Goal: Find specific page/section: Find specific page/section

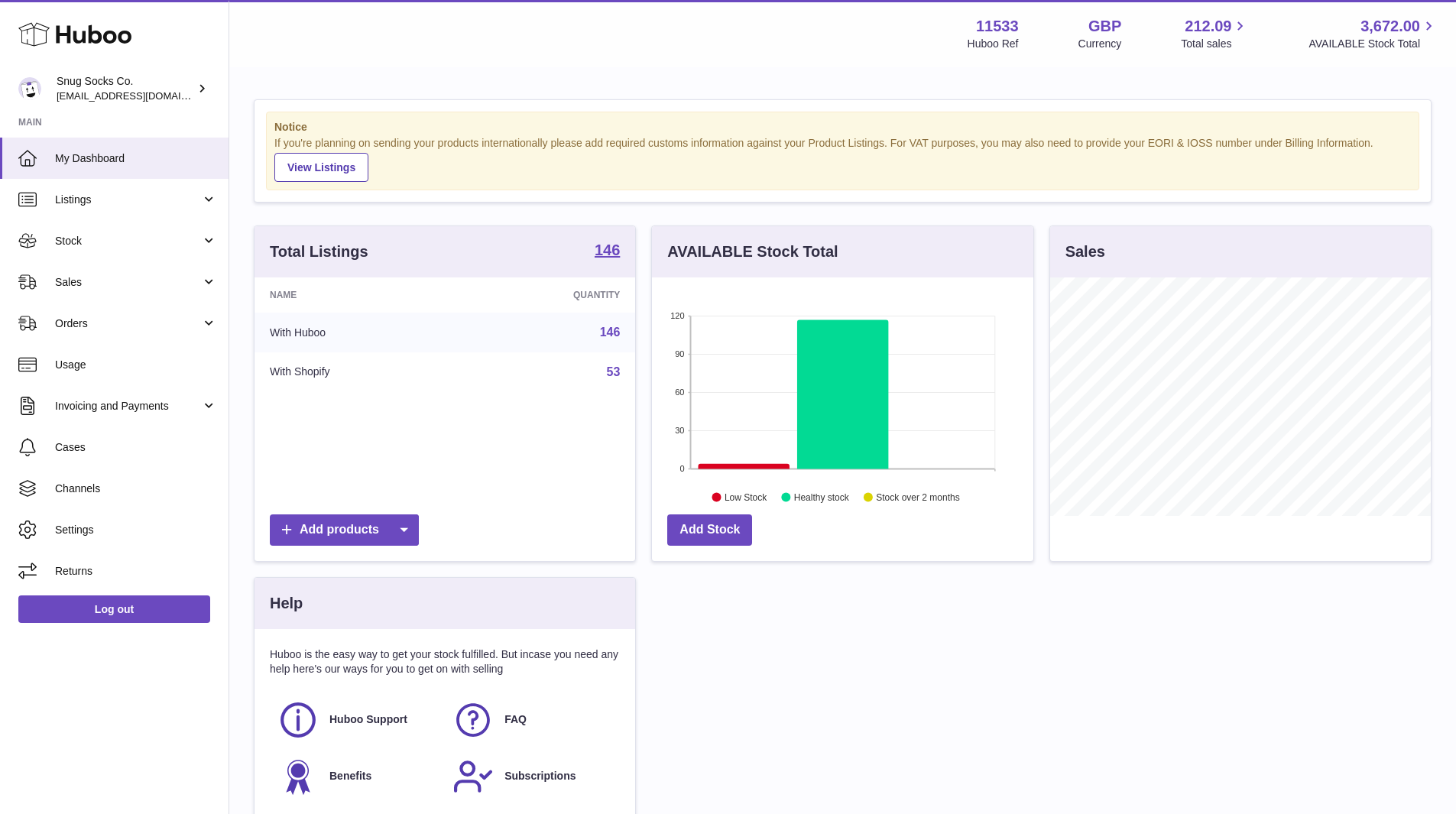
scroll to position [238, 381]
click at [95, 276] on span "Sales" at bounding box center [128, 282] width 146 height 14
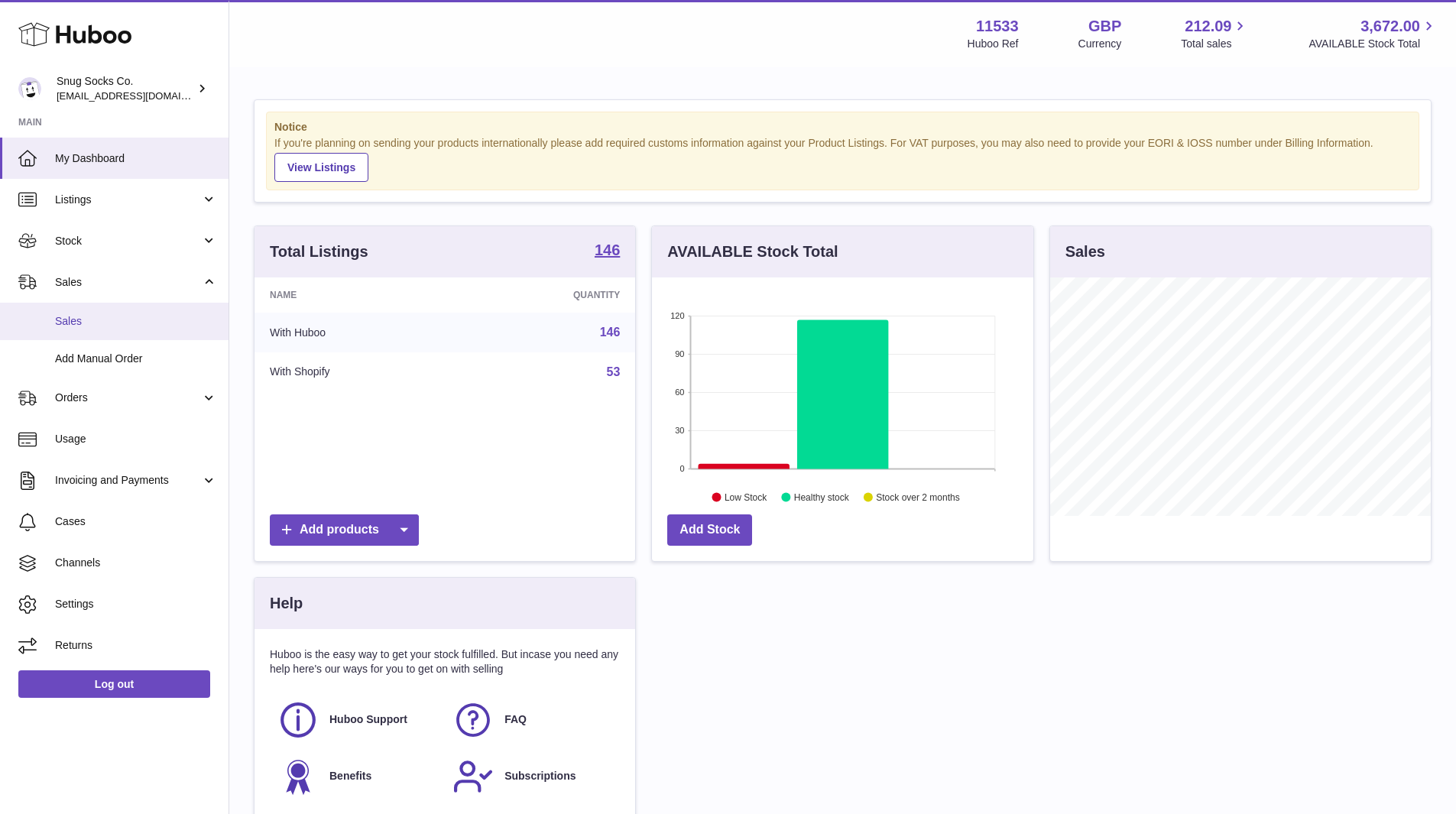
click at [96, 328] on span "Sales" at bounding box center [136, 321] width 162 height 14
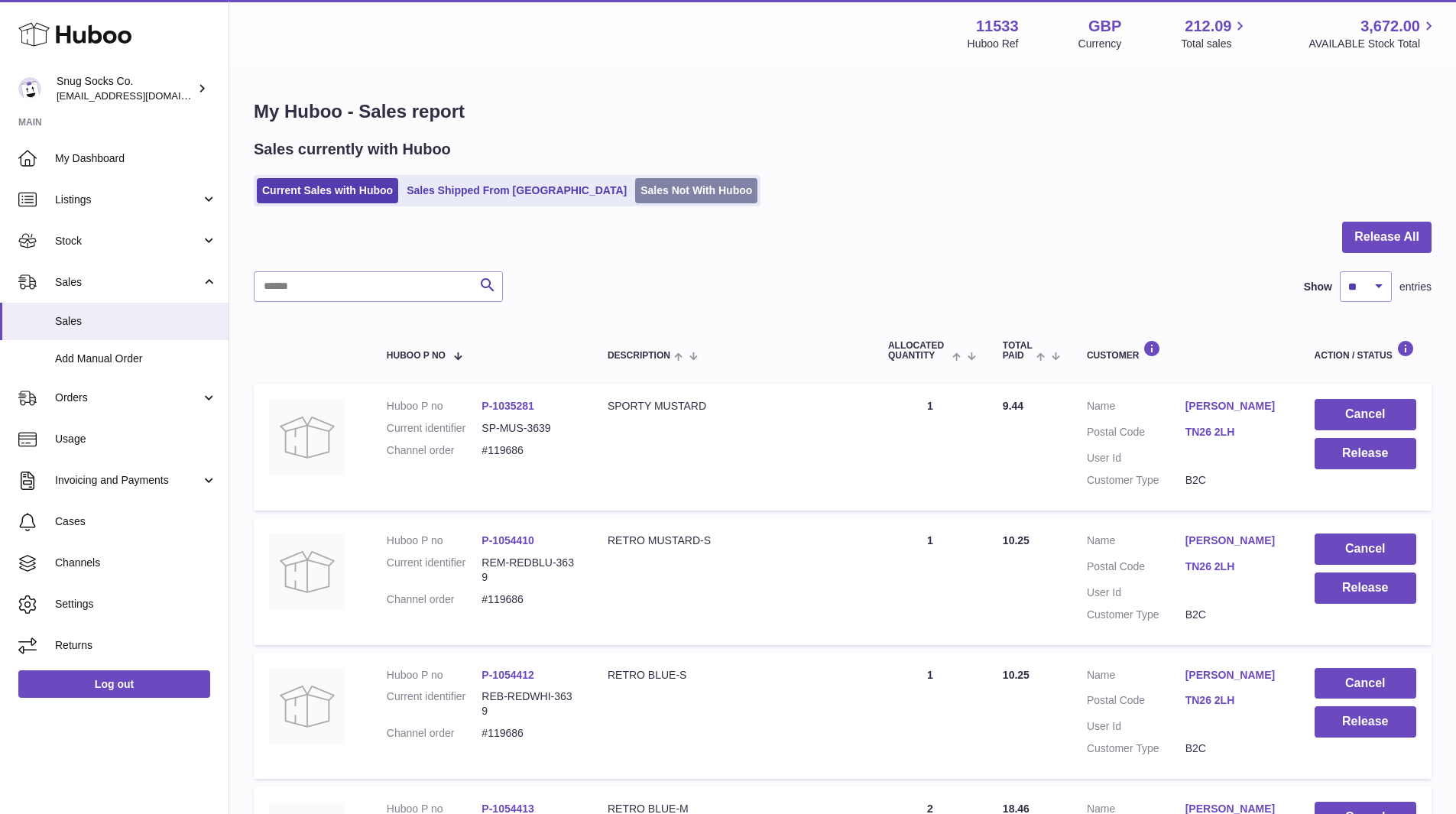
click at [645, 188] on link "Sales Not With Huboo" at bounding box center [696, 190] width 122 height 25
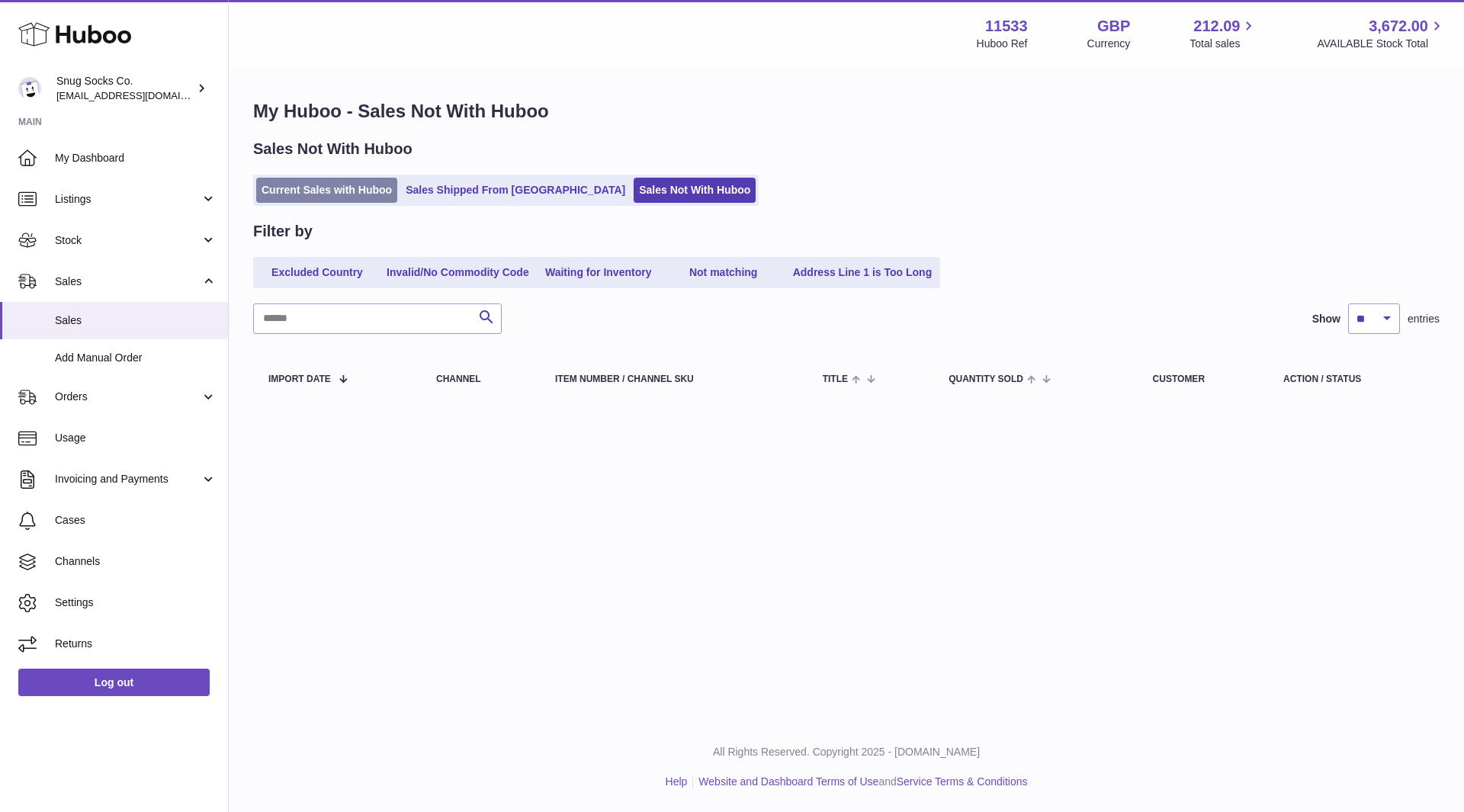
click at [327, 184] on link "Current Sales with Huboo" at bounding box center [327, 190] width 141 height 25
